Goal: Information Seeking & Learning: Check status

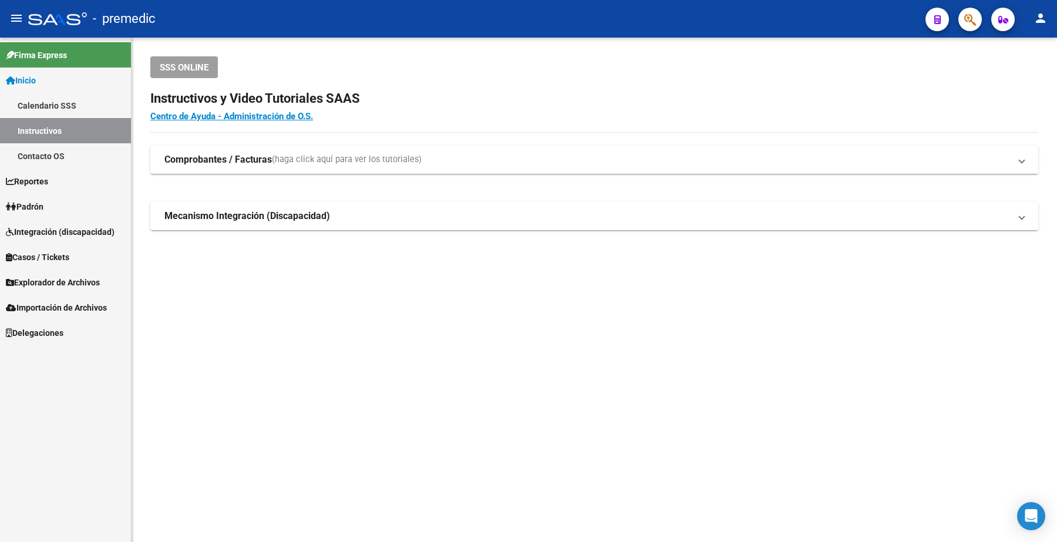
click at [80, 207] on link "Padrón" at bounding box center [65, 206] width 131 height 25
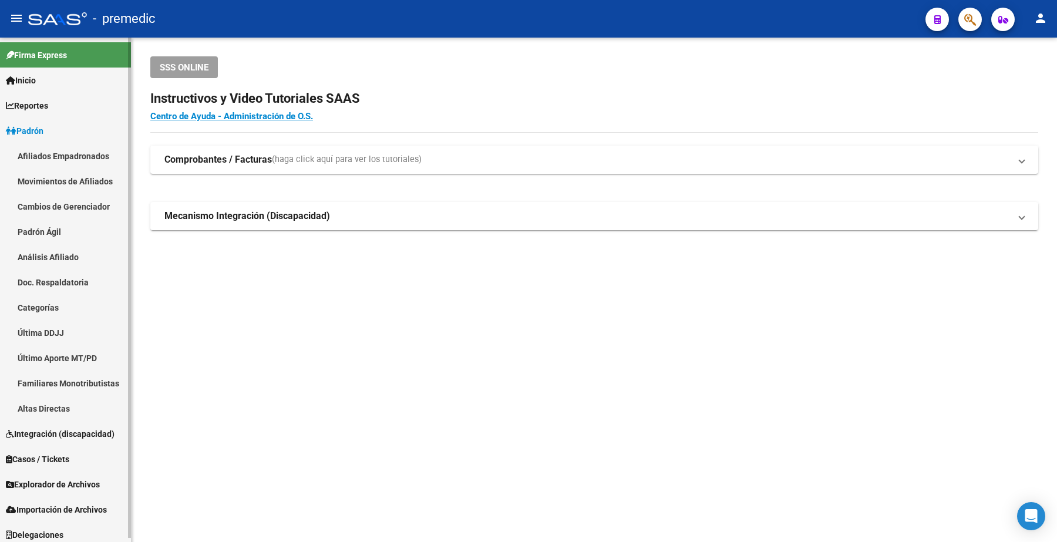
click at [62, 264] on link "Análisis Afiliado" at bounding box center [65, 256] width 131 height 25
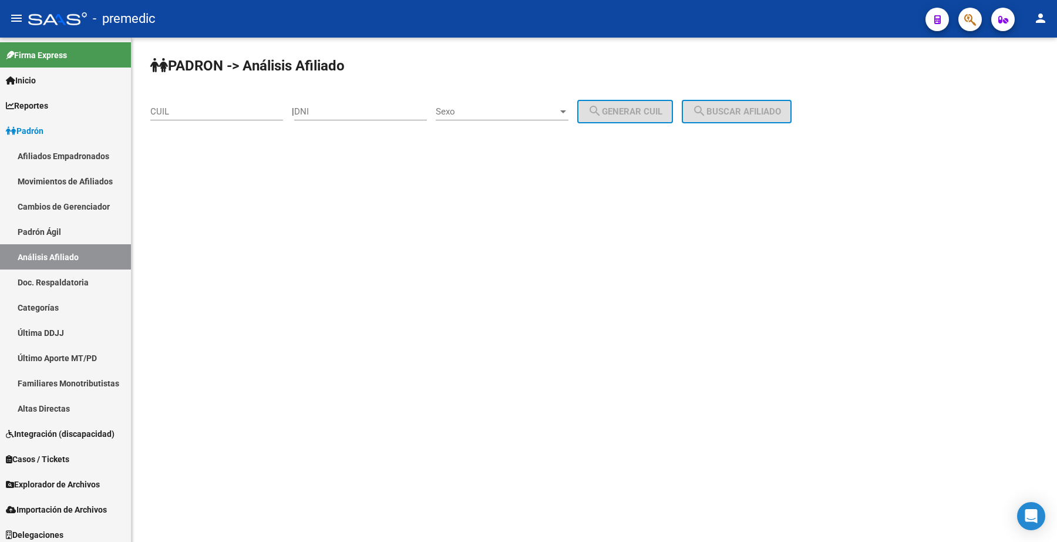
click at [198, 106] on input "CUIL" at bounding box center [216, 111] width 133 height 11
paste input "20-40996138-0"
click at [730, 107] on span "search Buscar afiliado" at bounding box center [736, 111] width 89 height 11
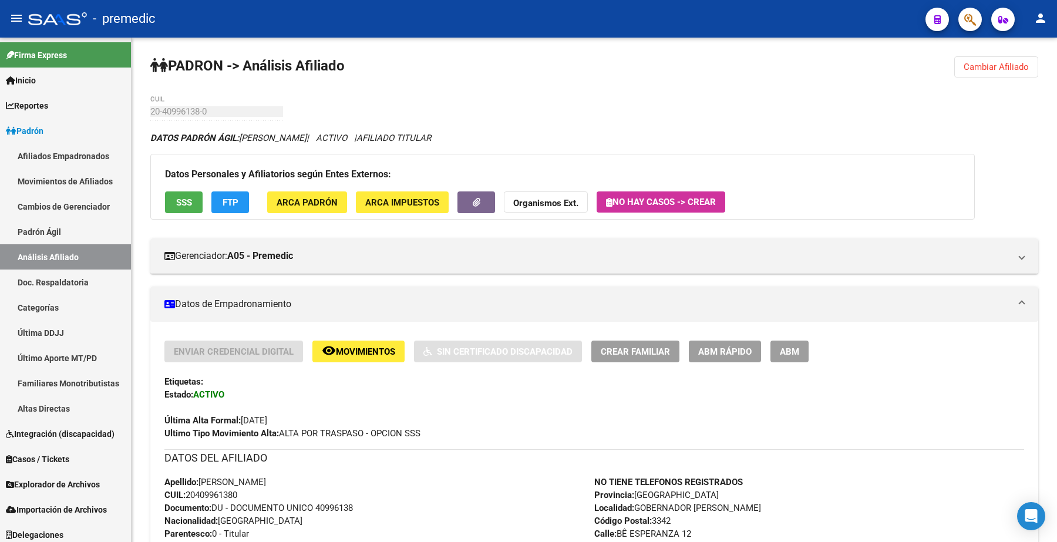
click at [996, 62] on span "Cambiar Afiliado" at bounding box center [996, 67] width 65 height 11
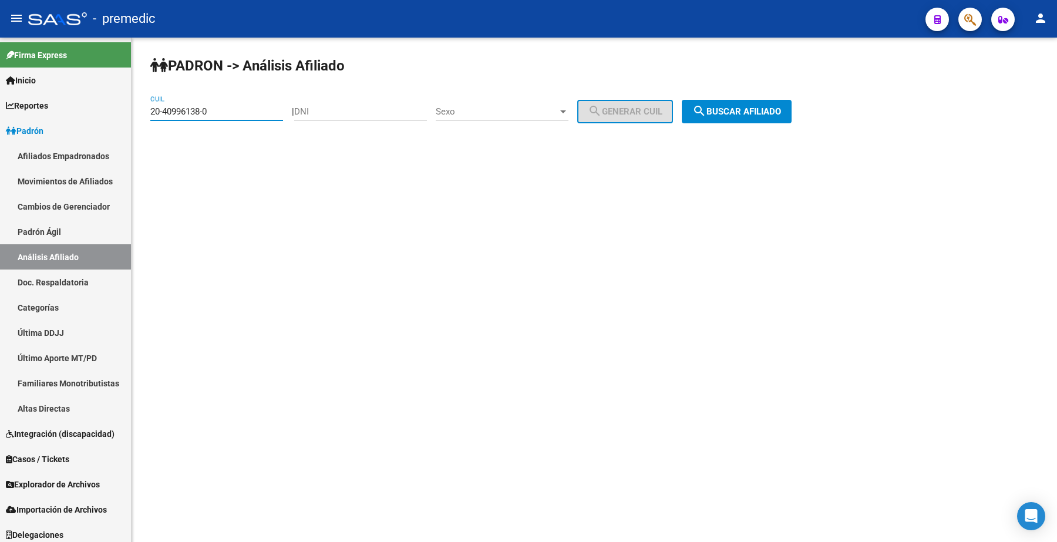
drag, startPoint x: 228, startPoint y: 110, endPoint x: 135, endPoint y: 115, distance: 92.9
click at [125, 113] on mat-sidenav-container "Firma Express Inicio Calendario SSS Instructivos Contacto OS Reportes Padrón Tr…" at bounding box center [528, 290] width 1057 height 504
paste input "3-36178575-4"
type input "23-36178575-4"
click at [761, 106] on span "search Buscar afiliado" at bounding box center [736, 111] width 89 height 11
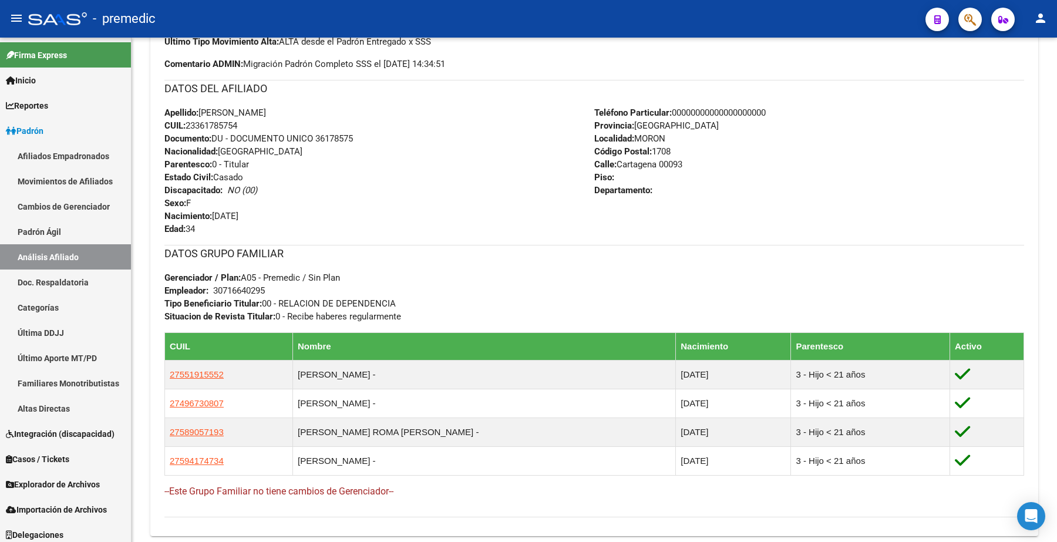
scroll to position [514, 0]
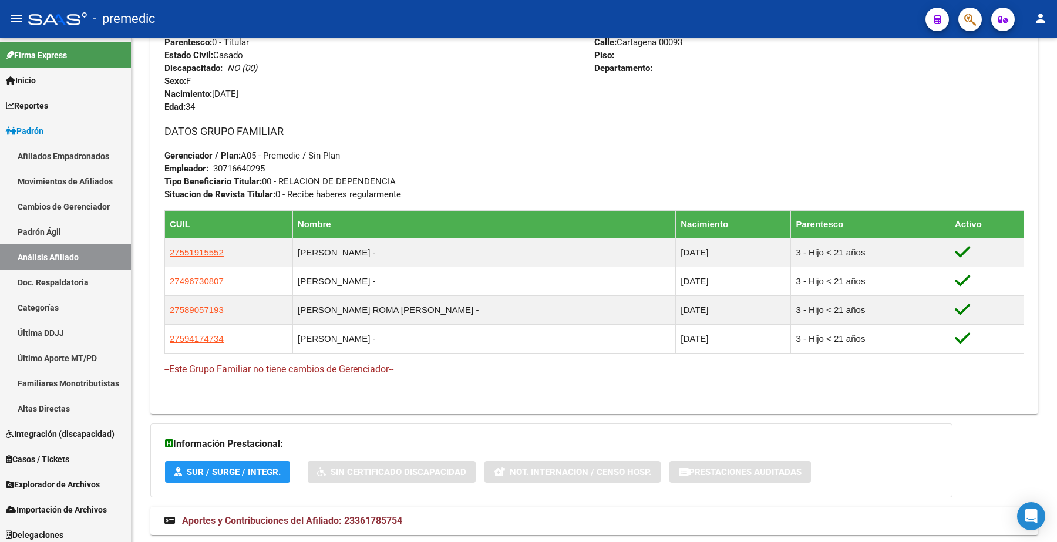
drag, startPoint x: 676, startPoint y: 527, endPoint x: 562, endPoint y: 541, distance: 114.2
click at [676, 527] on mat-panel-title "Aportes y Contribuciones del Afiliado: 23361785754" at bounding box center [586, 520] width 845 height 13
